Goal: Task Accomplishment & Management: Use online tool/utility

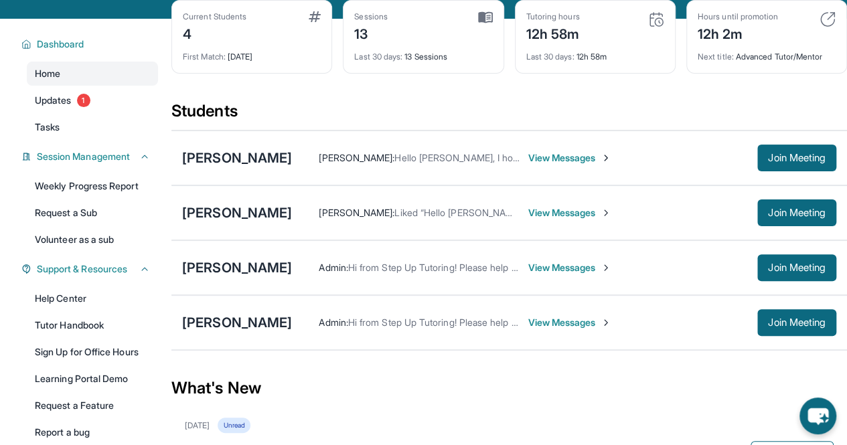
scroll to position [75, 0]
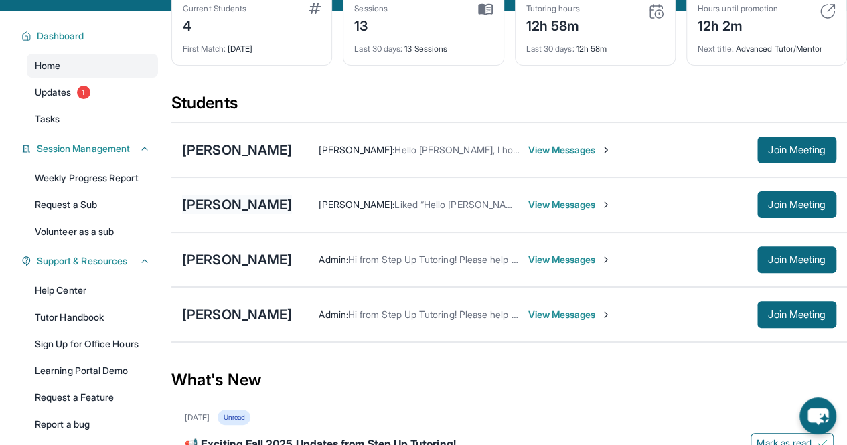
click at [249, 212] on div "[PERSON_NAME]" at bounding box center [237, 205] width 110 height 19
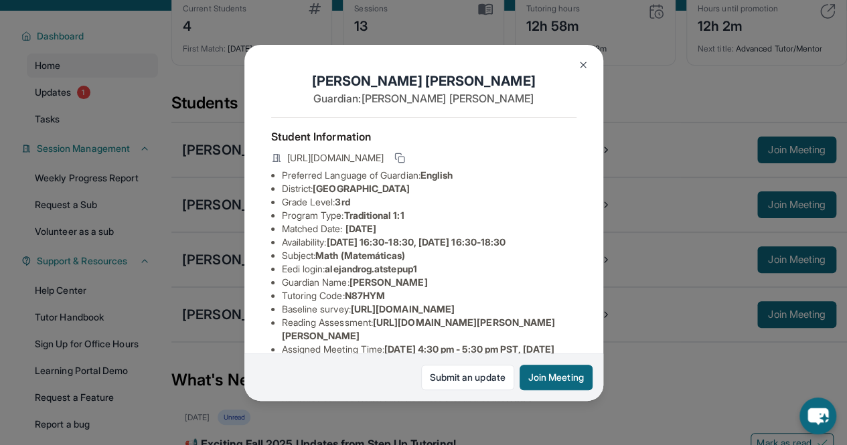
click at [584, 68] on img at bounding box center [583, 65] width 11 height 11
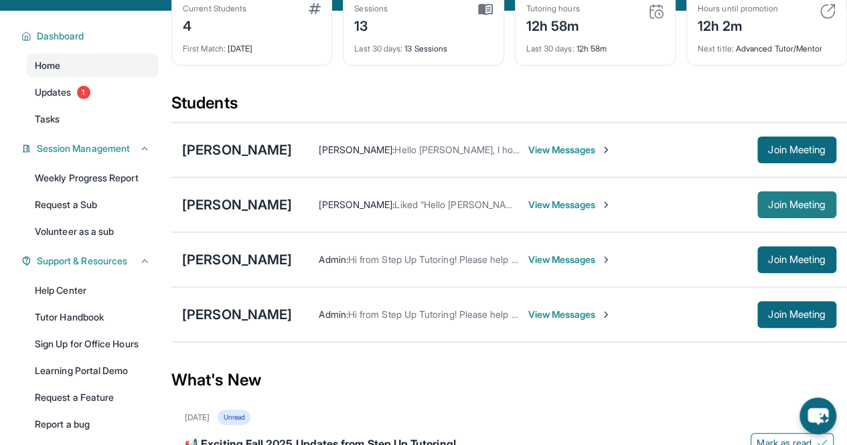
click at [824, 218] on button "Join Meeting" at bounding box center [797, 205] width 79 height 27
click at [785, 209] on span "Join Meeting" at bounding box center [797, 205] width 58 height 8
click at [789, 218] on button "Join Meeting" at bounding box center [797, 205] width 79 height 27
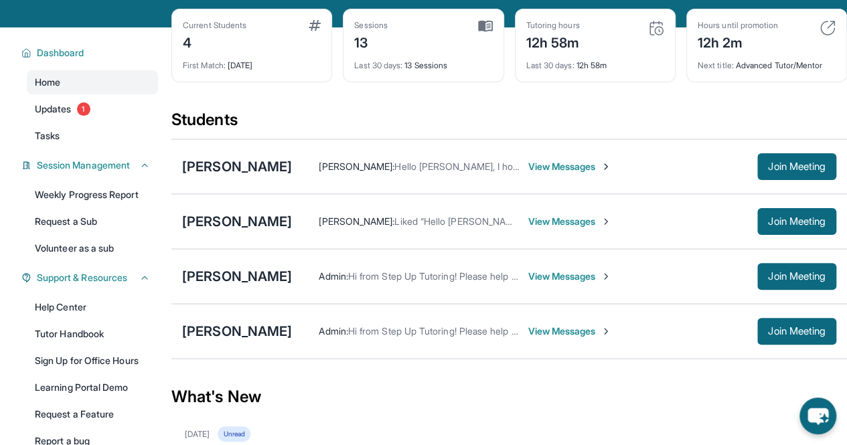
scroll to position [61, 0]
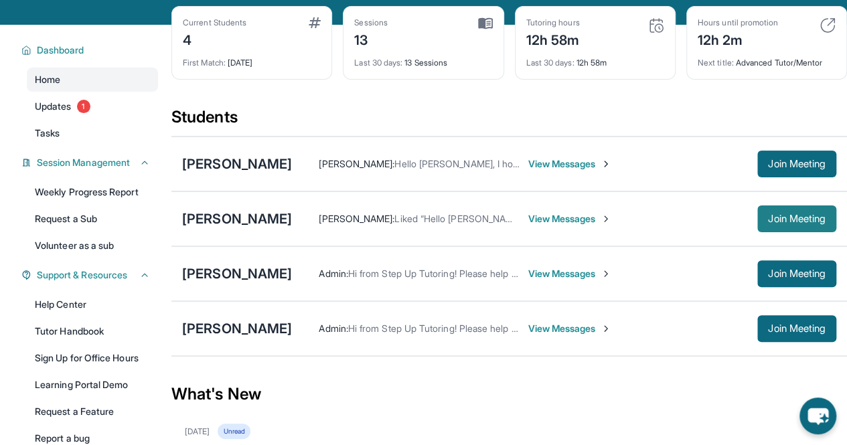
click at [784, 223] on span "Join Meeting" at bounding box center [797, 219] width 58 height 8
click at [225, 227] on div "[PERSON_NAME]" at bounding box center [237, 219] width 110 height 19
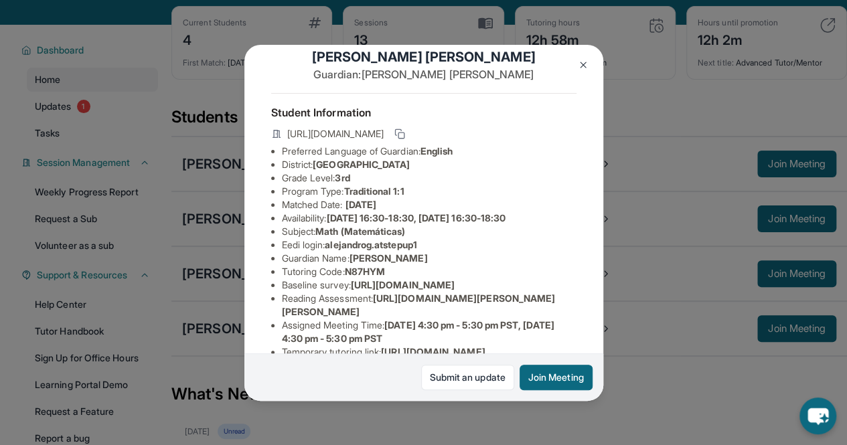
scroll to position [28, 0]
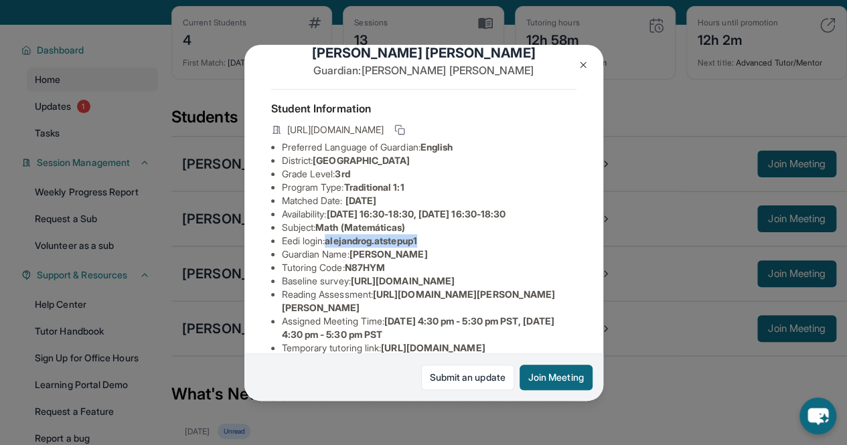
drag, startPoint x: 328, startPoint y: 250, endPoint x: 449, endPoint y: 254, distance: 121.3
click at [449, 248] on li "Eedi login : alejandrog.atstepup1" at bounding box center [429, 240] width 295 height 13
copy li "alejandrog.atstepup1"
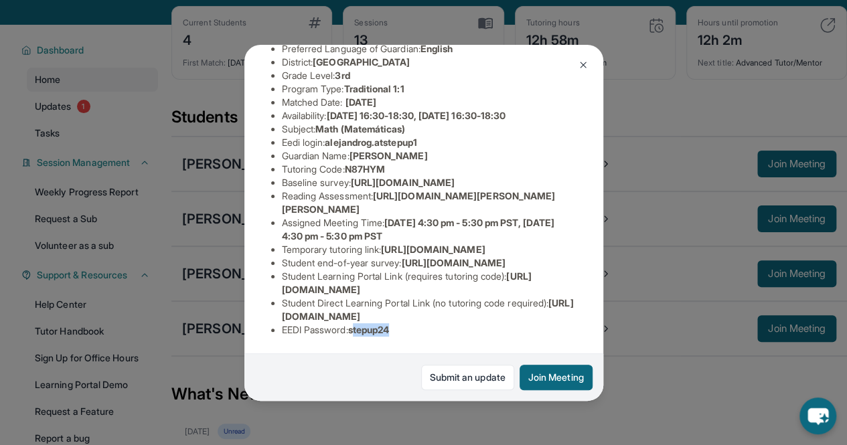
drag, startPoint x: 358, startPoint y: 321, endPoint x: 425, endPoint y: 322, distance: 67.0
click at [425, 324] on li "EEDI Password : stepup24" at bounding box center [429, 330] width 295 height 13
drag, startPoint x: 401, startPoint y: 318, endPoint x: 356, endPoint y: 317, distance: 44.9
click at [356, 324] on li "EEDI Password : stepup24" at bounding box center [429, 330] width 295 height 13
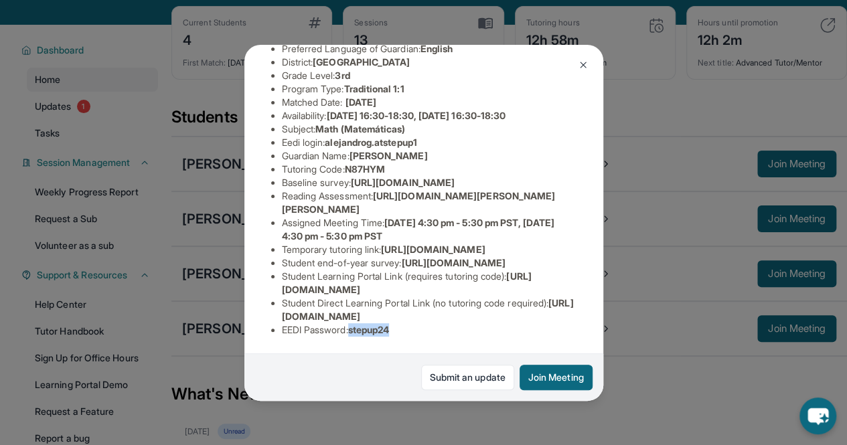
copy span "stepup24"
